Goal: Task Accomplishment & Management: Complete application form

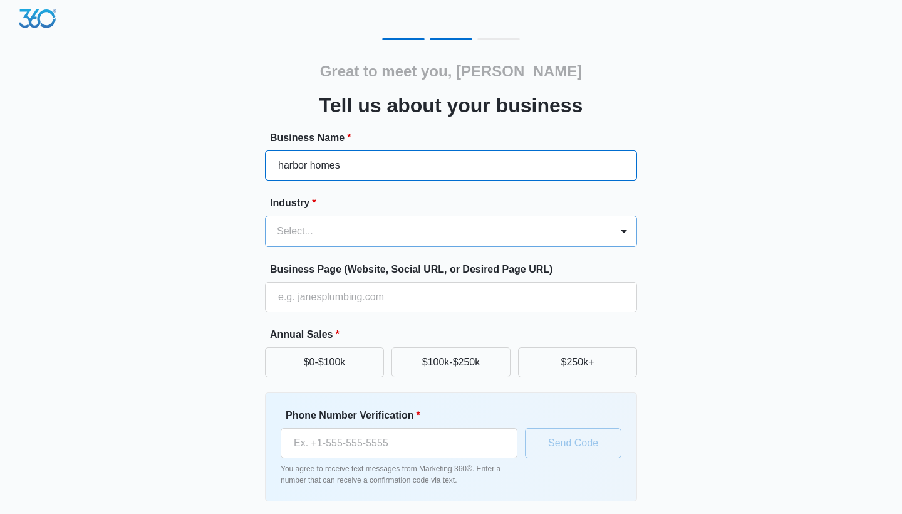
type input "harbor homes"
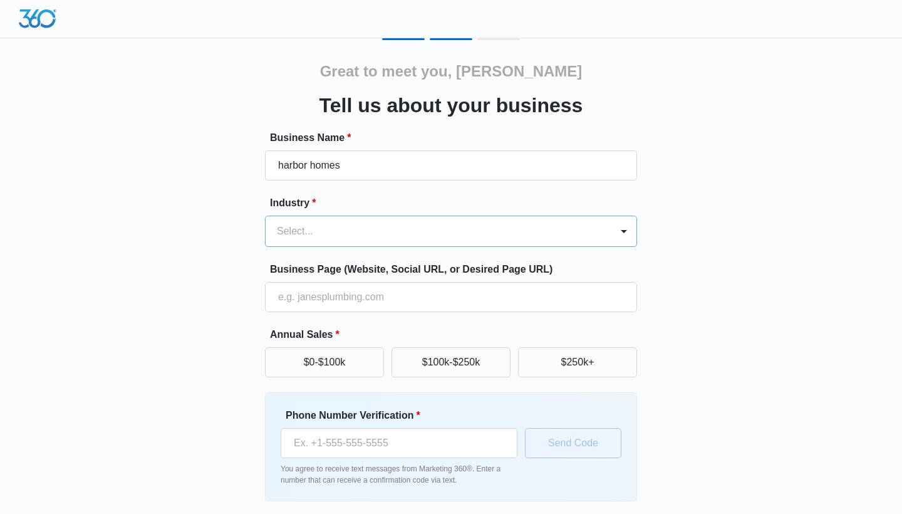
click at [340, 241] on div "Select..." at bounding box center [439, 231] width 346 height 30
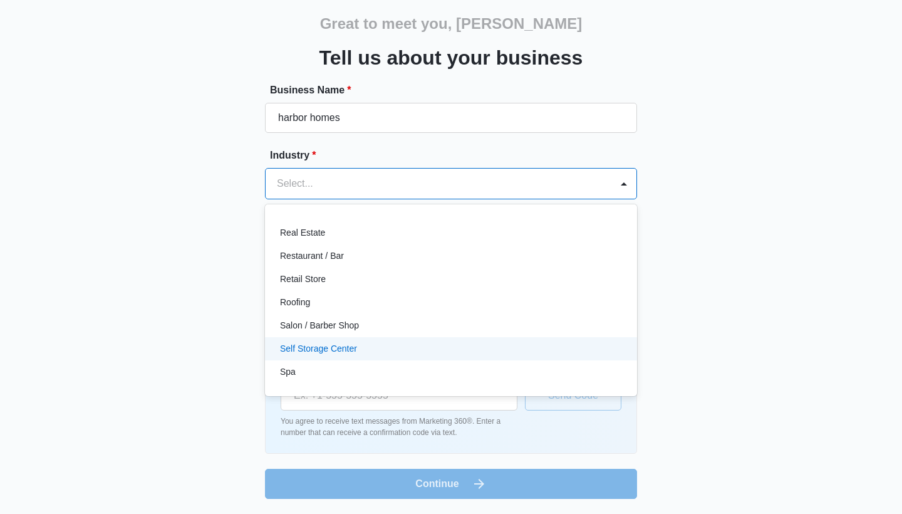
scroll to position [874, 0]
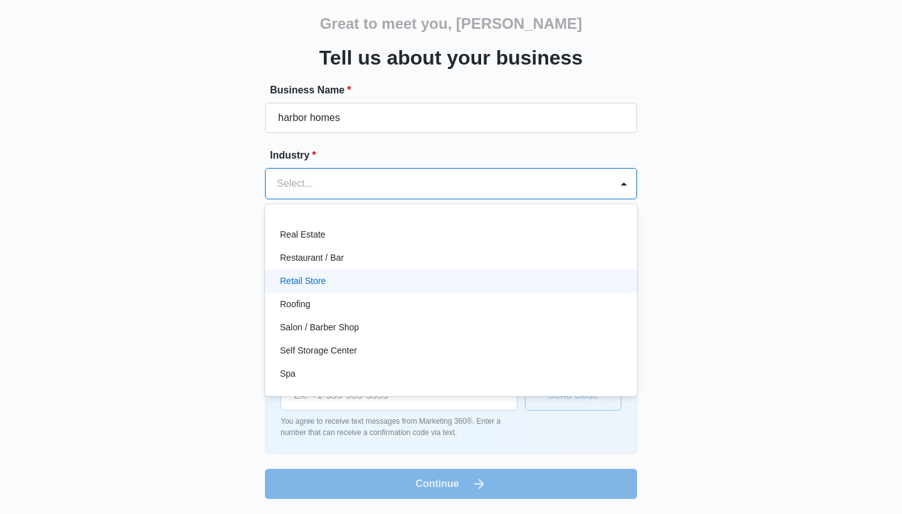
click at [305, 278] on p "Retail Store" at bounding box center [303, 280] width 46 height 13
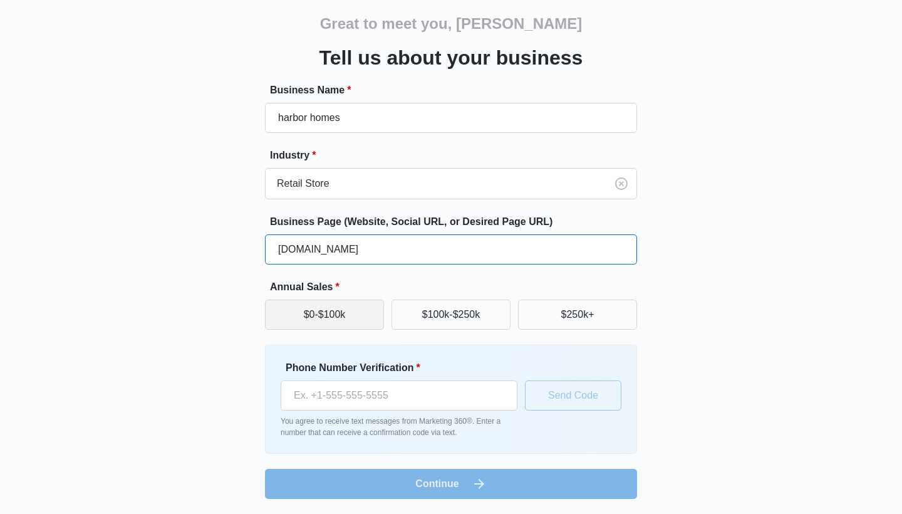
type input "[DOMAIN_NAME]"
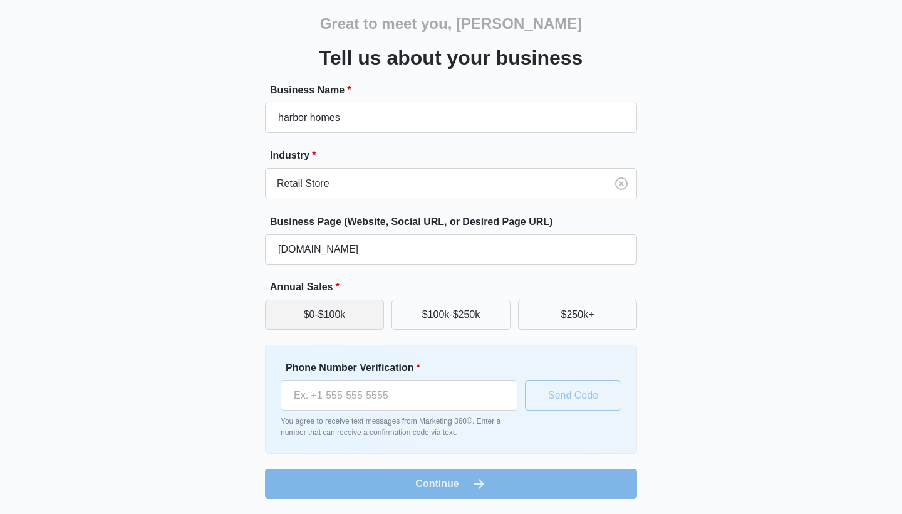
click at [370, 317] on button "$0-$100k" at bounding box center [324, 314] width 119 height 30
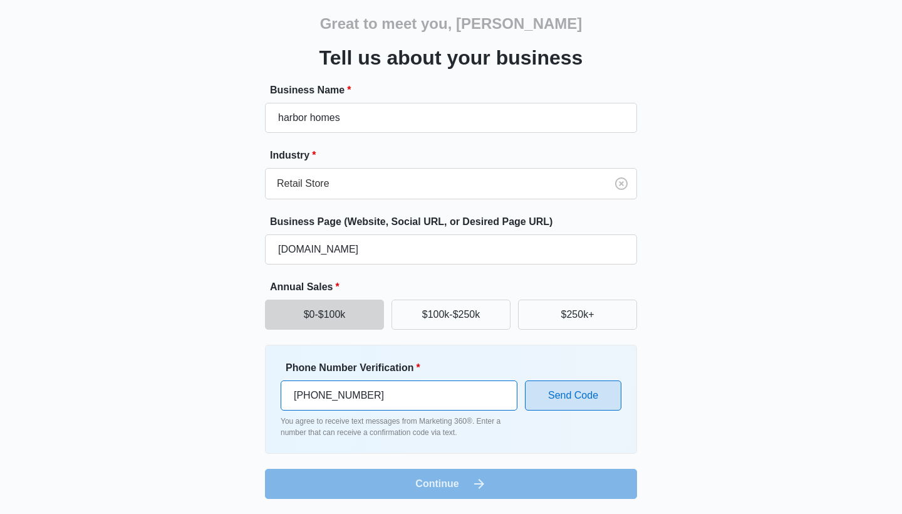
type input "(978) 815-5796"
click at [598, 388] on button "Send Code" at bounding box center [573, 395] width 96 height 30
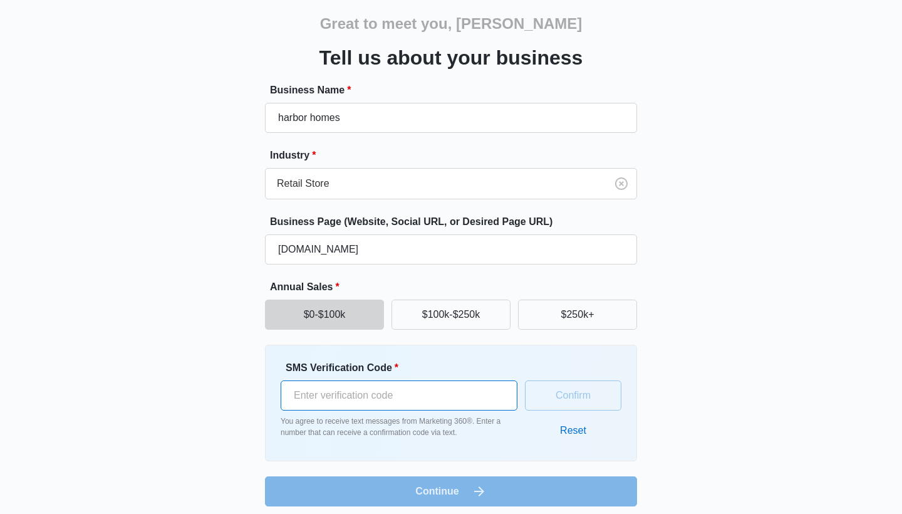
click at [327, 397] on input "SMS Verification Code *" at bounding box center [399, 395] width 237 height 30
type input "209169"
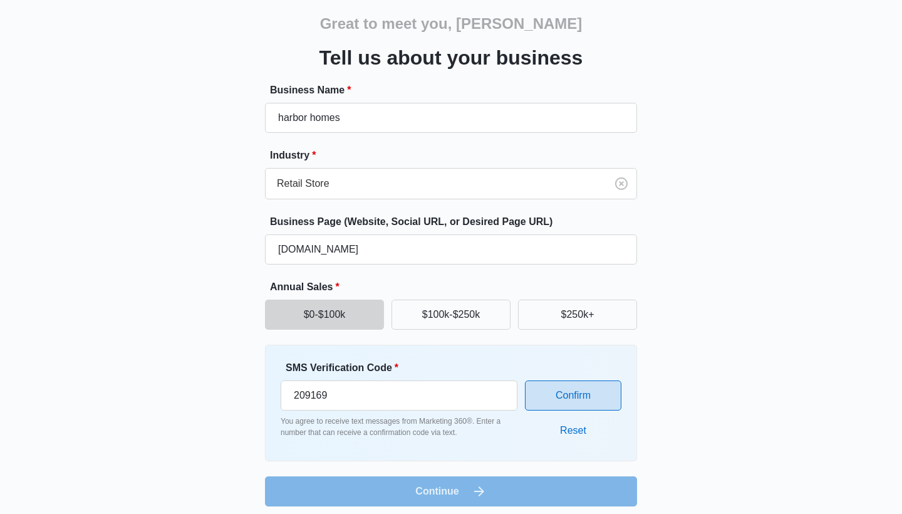
click at [580, 397] on button "Confirm" at bounding box center [573, 395] width 96 height 30
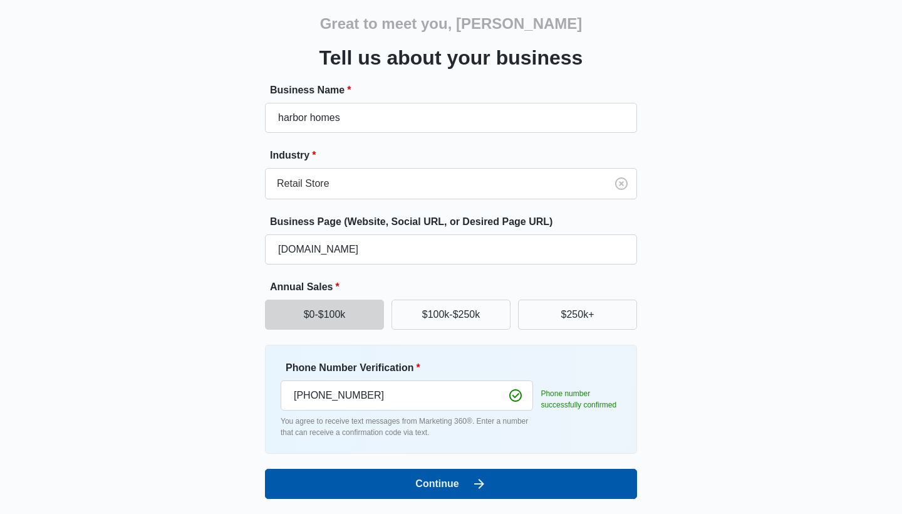
click at [445, 480] on button "Continue" at bounding box center [451, 484] width 372 height 30
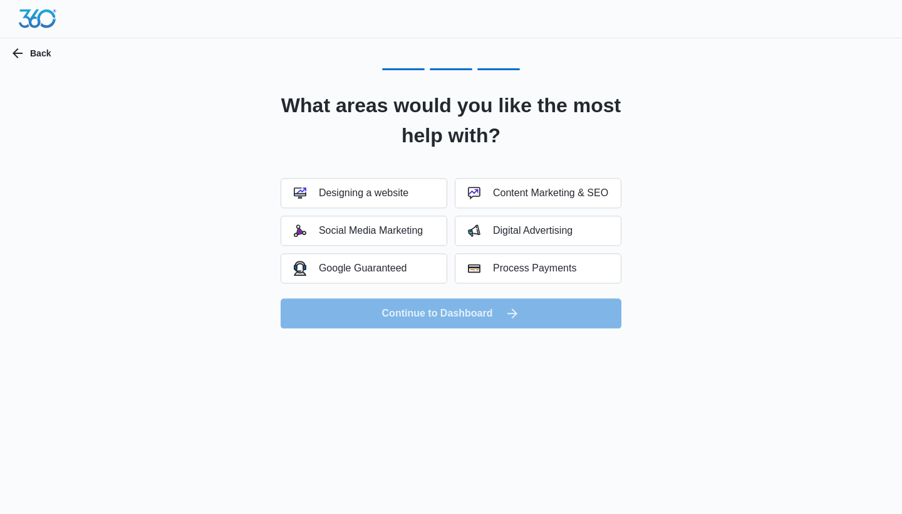
scroll to position [0, 0]
click at [408, 229] on div "Social Media Marketing" at bounding box center [358, 230] width 129 height 13
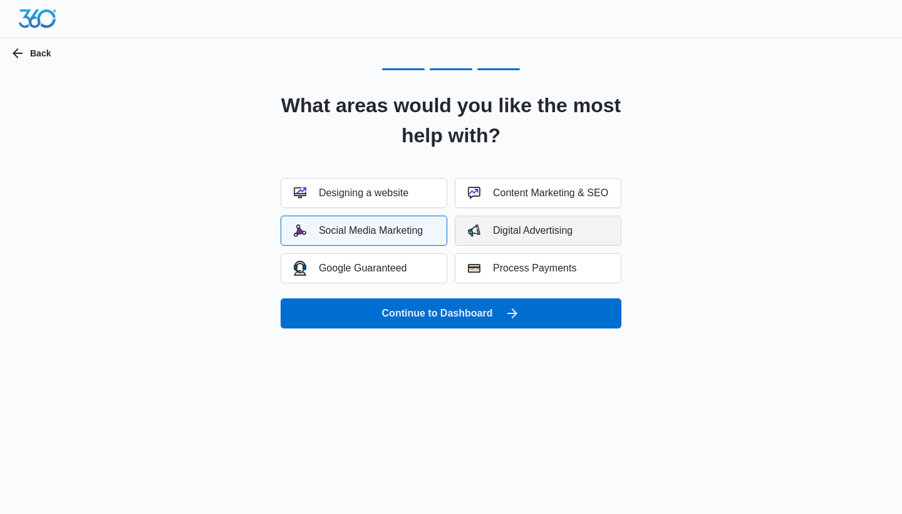
click at [480, 227] on div "Digital Advertising" at bounding box center [520, 230] width 105 height 13
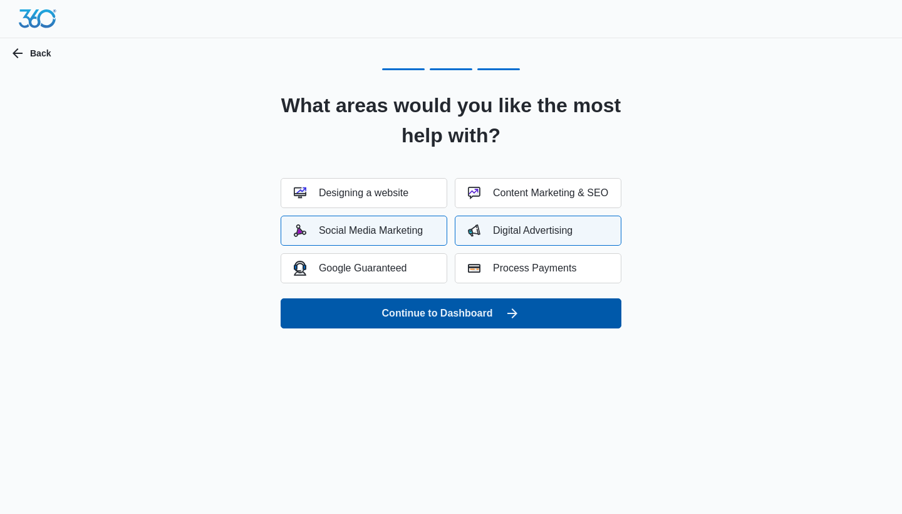
click at [437, 313] on button "Continue to Dashboard" at bounding box center [451, 313] width 341 height 30
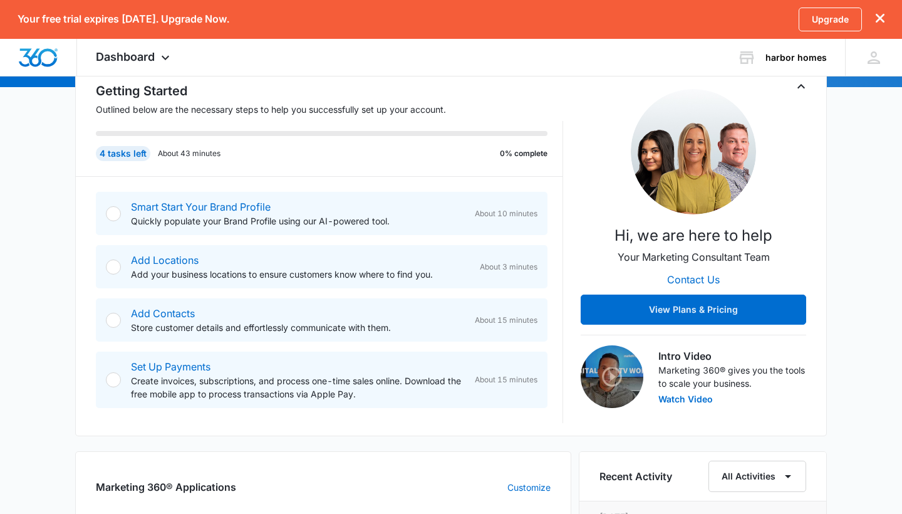
scroll to position [177, 0]
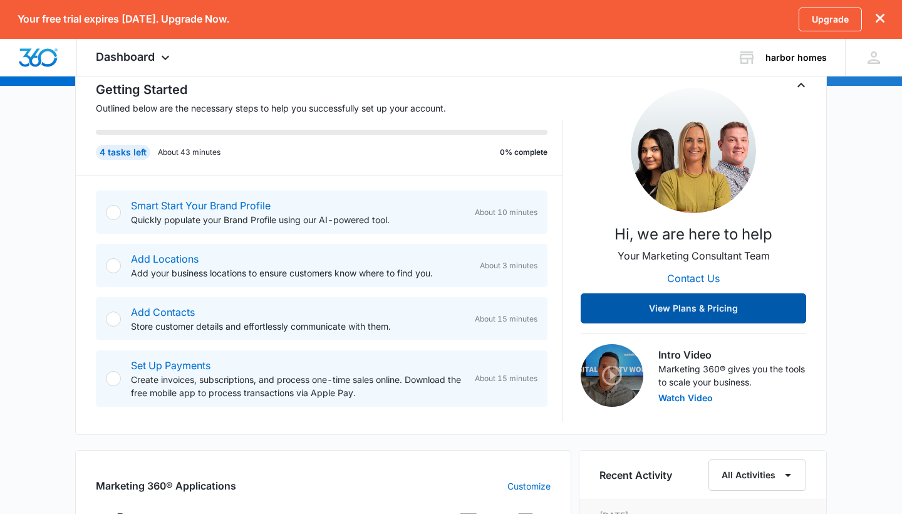
click at [702, 302] on button "View Plans & Pricing" at bounding box center [693, 308] width 225 height 30
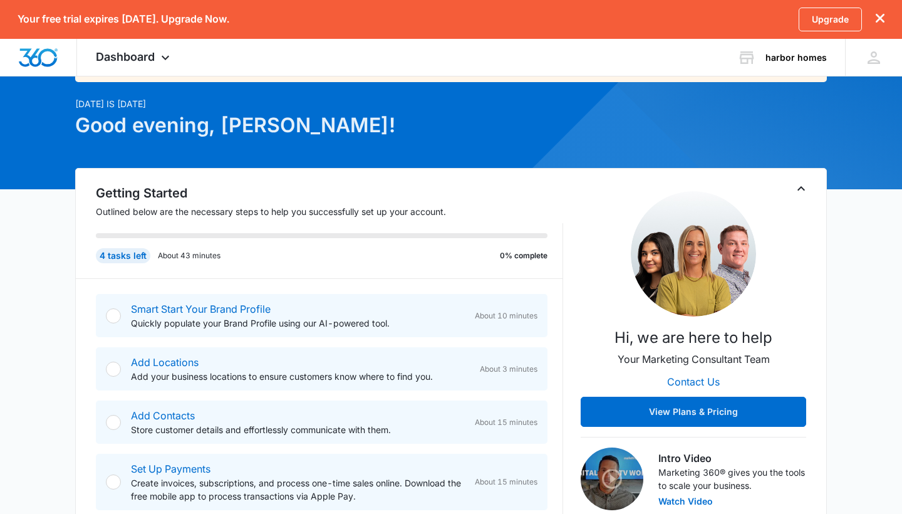
scroll to position [78, 0]
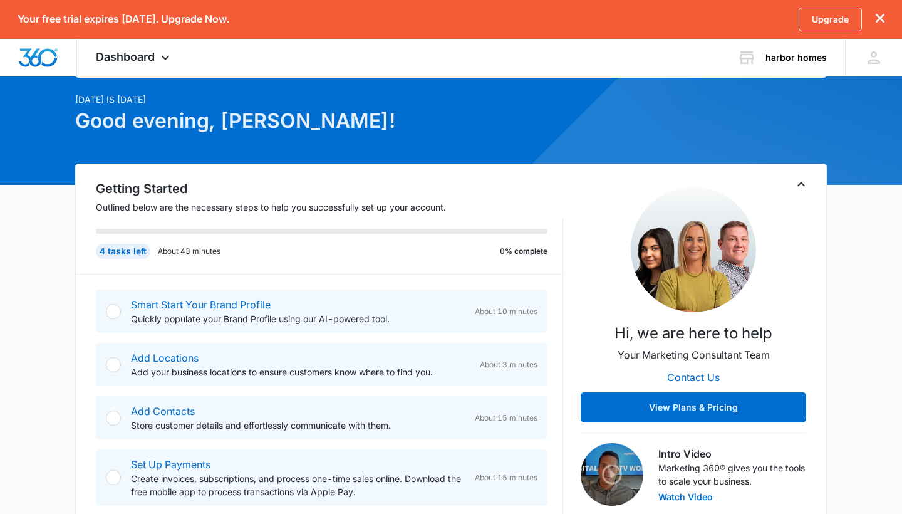
click at [113, 314] on div at bounding box center [113, 311] width 15 height 15
click at [202, 304] on link "Smart Start Your Brand Profile" at bounding box center [201, 304] width 140 height 13
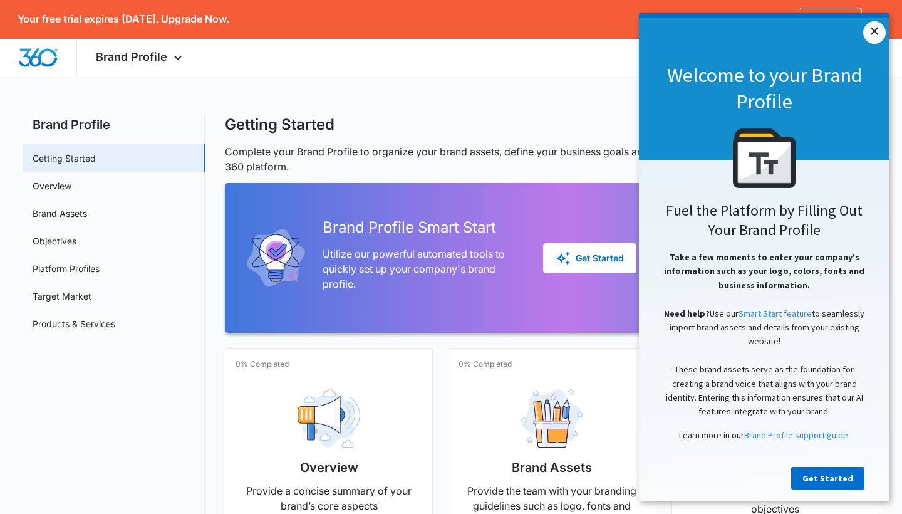
click at [873, 36] on link "×" at bounding box center [874, 32] width 23 height 23
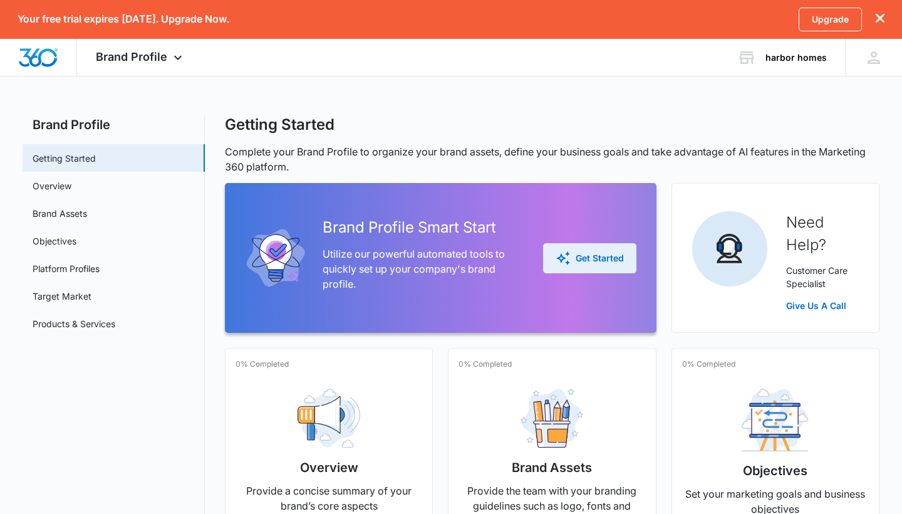
click at [603, 253] on div "Get Started" at bounding box center [590, 258] width 68 height 15
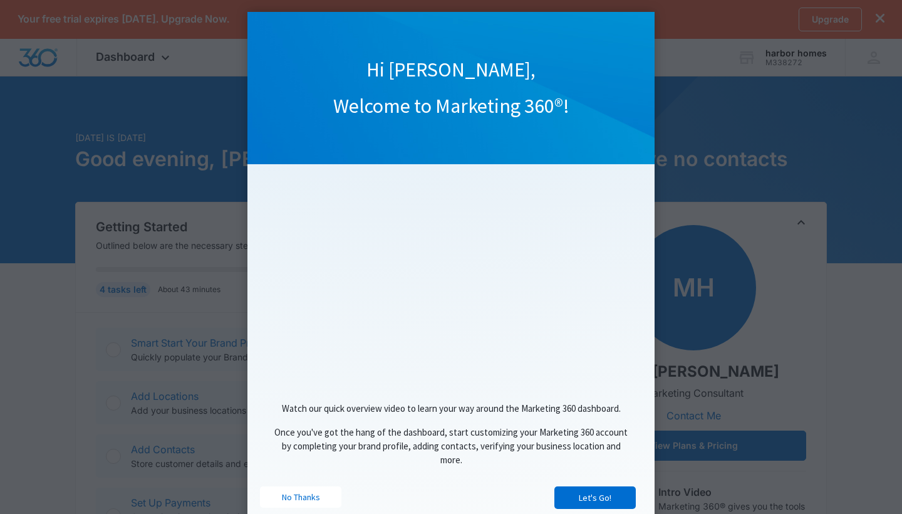
scroll to position [11, 0]
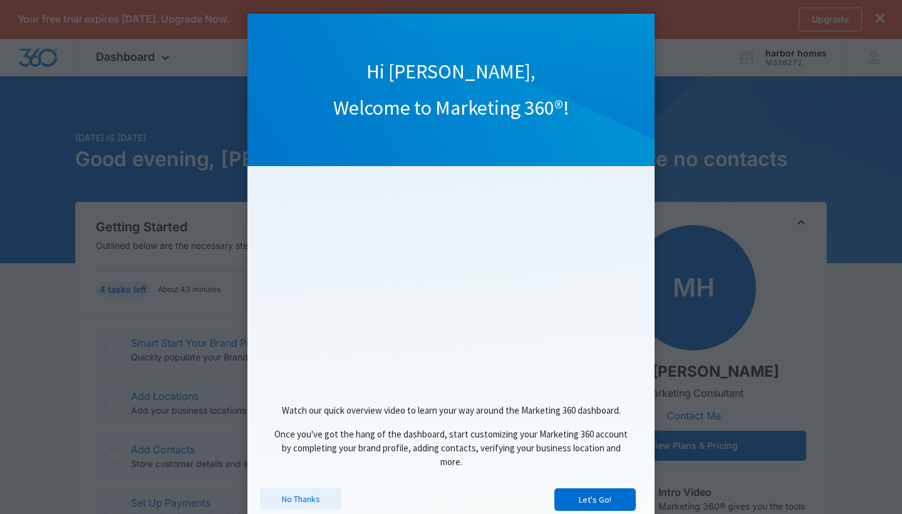
click at [304, 500] on link "No Thanks" at bounding box center [300, 498] width 81 height 21
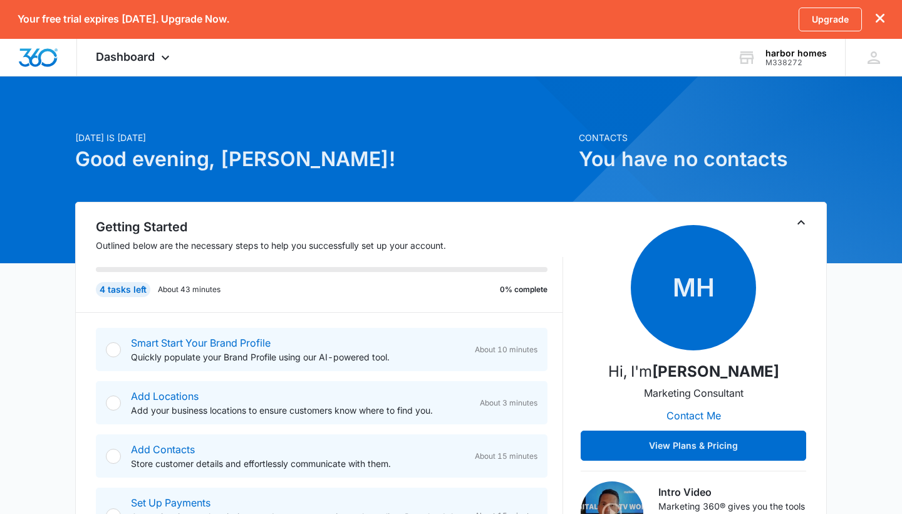
scroll to position [0, 0]
